Goal: Task Accomplishment & Management: Manage account settings

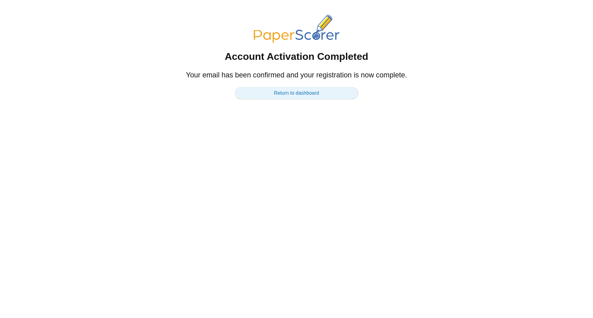
click at [281, 94] on link "Return to dashboard" at bounding box center [296, 93] width 123 height 12
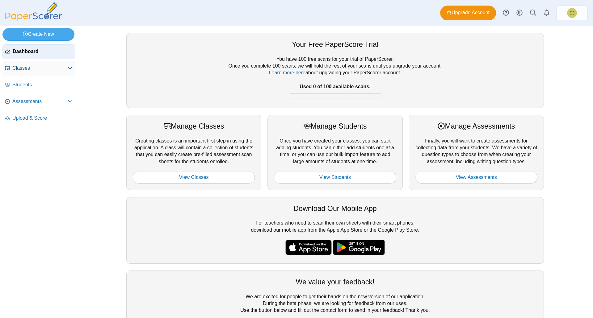
click at [60, 65] on span "Classes" at bounding box center [39, 68] width 55 height 7
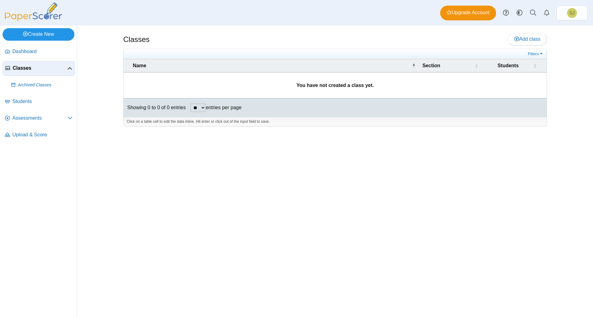
click at [49, 37] on link "Create New" at bounding box center [38, 34] width 72 height 12
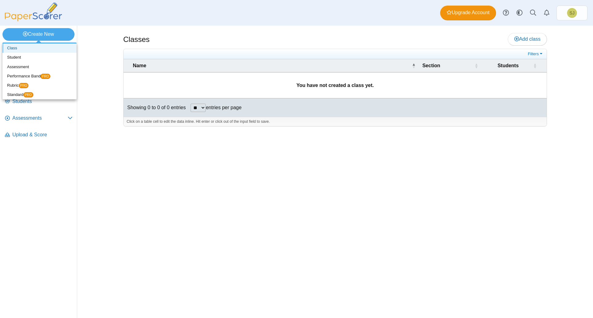
click at [41, 52] on link "Class" at bounding box center [39, 48] width 74 height 9
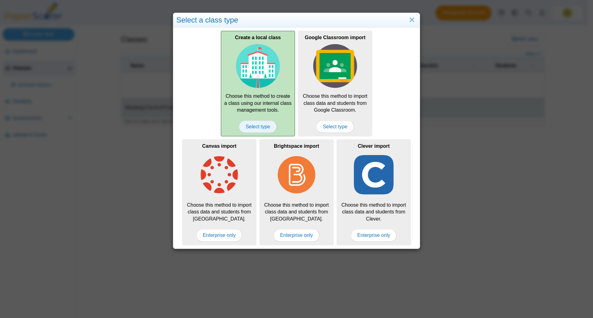
click at [250, 122] on span "Select type" at bounding box center [257, 127] width 37 height 12
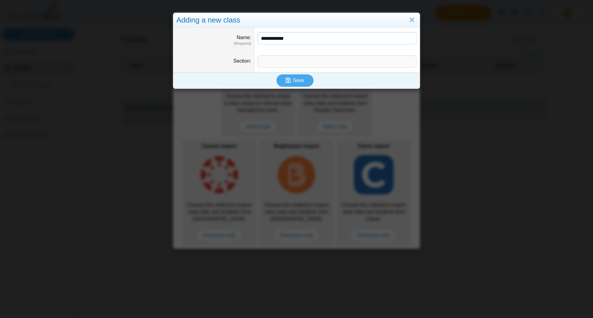
type input "**********"
click at [294, 58] on input "Section" at bounding box center [336, 62] width 159 height 12
type input "*********"
click at [293, 81] on span "Save" at bounding box center [298, 80] width 11 height 5
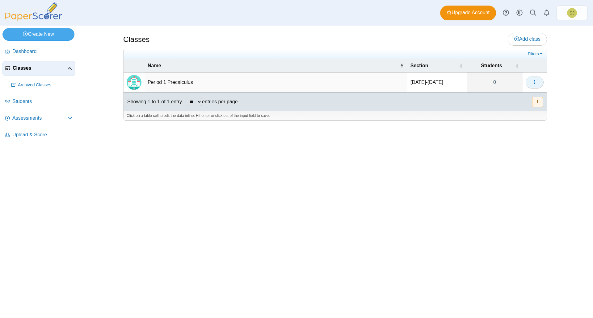
click at [532, 82] on icon "button" at bounding box center [534, 82] width 5 height 5
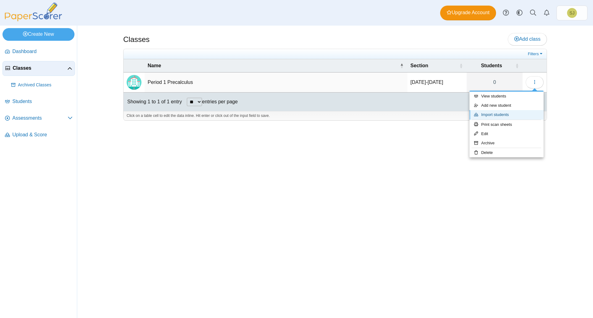
click at [511, 114] on link "Import students" at bounding box center [506, 114] width 74 height 9
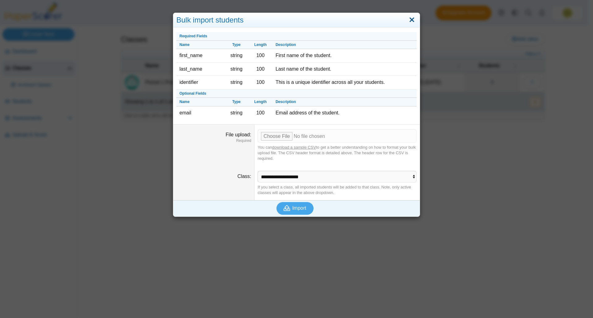
click at [412, 21] on link "Close" at bounding box center [412, 20] width 10 height 10
